Goal: Information Seeking & Learning: Understand process/instructions

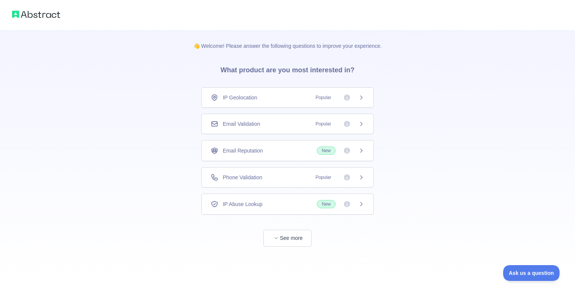
click at [283, 99] on div "IP Geolocation Popular" at bounding box center [288, 98] width 154 height 8
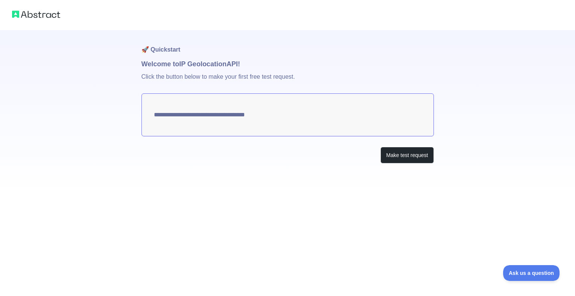
type textarea "**********"
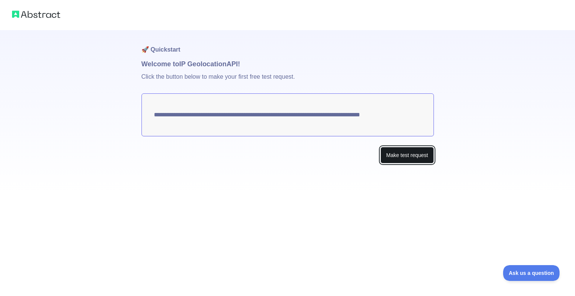
click at [385, 153] on button "Make test request" at bounding box center [407, 155] width 53 height 17
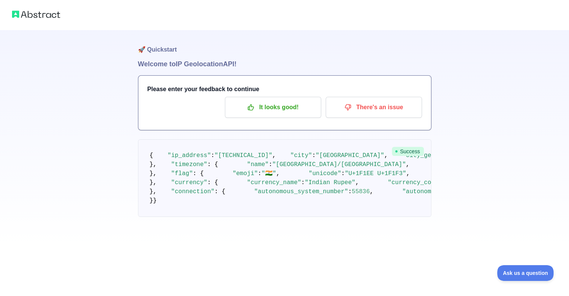
scroll to position [303, 0]
